Goal: Transaction & Acquisition: Purchase product/service

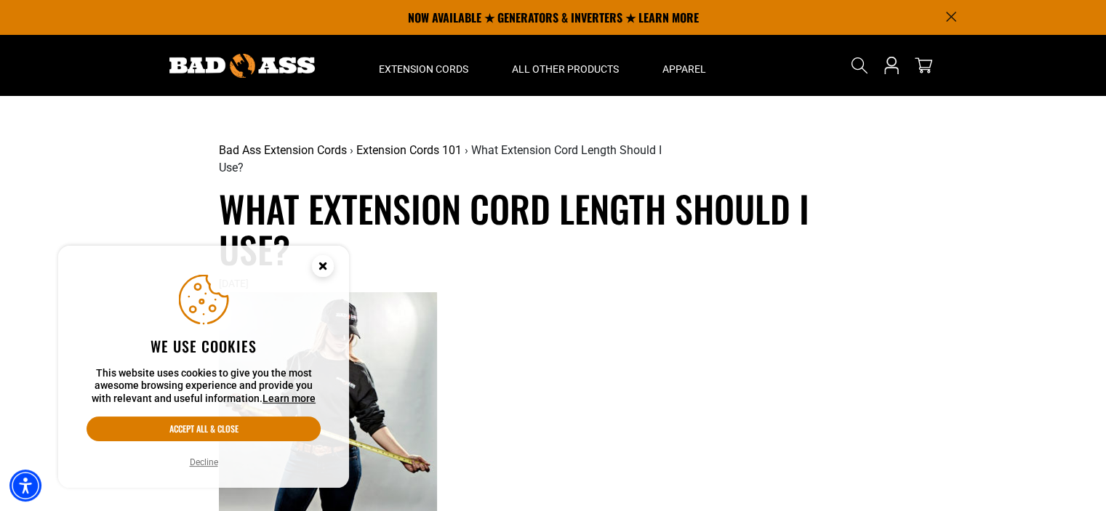
click at [323, 269] on circle "Cookie Consent" at bounding box center [323, 266] width 22 height 22
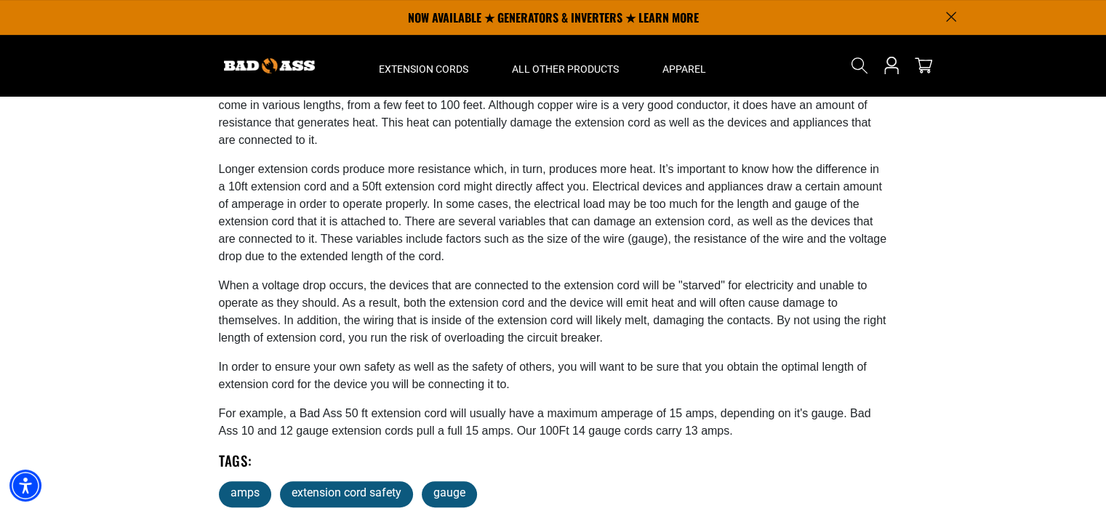
scroll to position [436, 0]
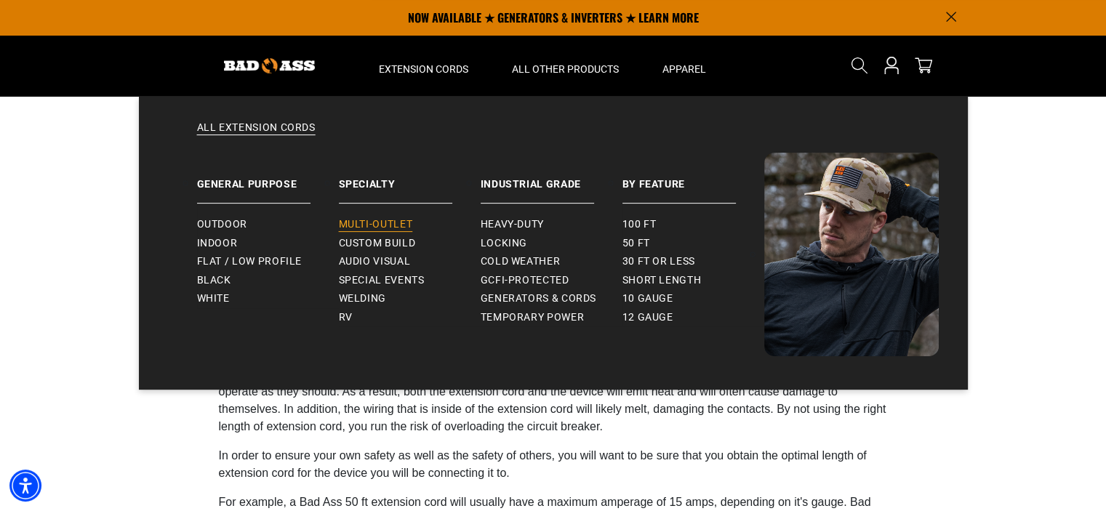
click at [381, 220] on span "Multi-Outlet" at bounding box center [376, 224] width 74 height 13
